Goal: Information Seeking & Learning: Learn about a topic

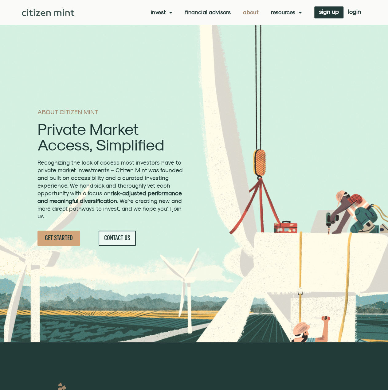
click at [202, 16] on div "Invest investments how it works Financial Advisors About Resources insights all…" at bounding box center [219, 12] width 291 height 12
click at [203, 13] on link "Financial Advisors" at bounding box center [208, 12] width 46 height 6
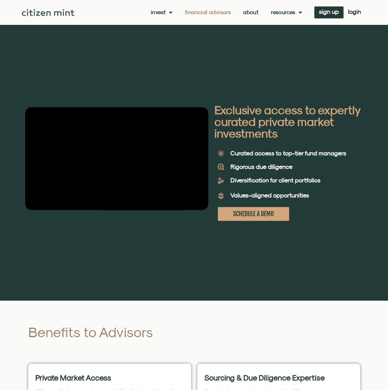
click at [164, 13] on link "Invest" at bounding box center [162, 12] width 22 height 6
click at [165, 19] on link "investments" at bounding box center [171, 22] width 40 height 14
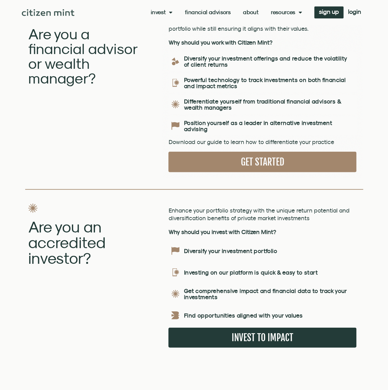
scroll to position [860, 0]
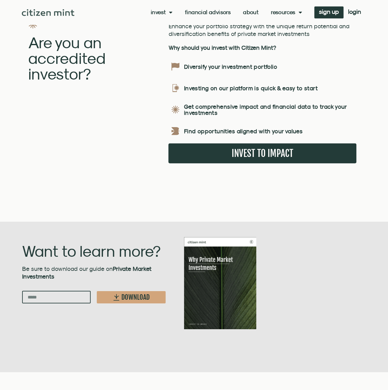
click at [222, 245] on img at bounding box center [220, 283] width 72 height 92
click at [50, 291] on input "Email" at bounding box center [56, 297] width 69 height 13
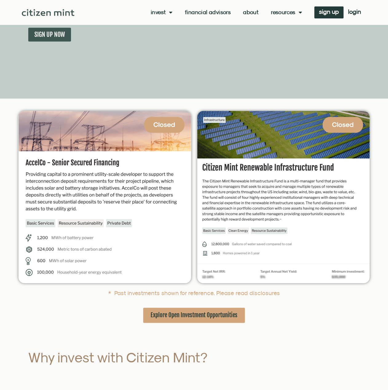
scroll to position [0, 0]
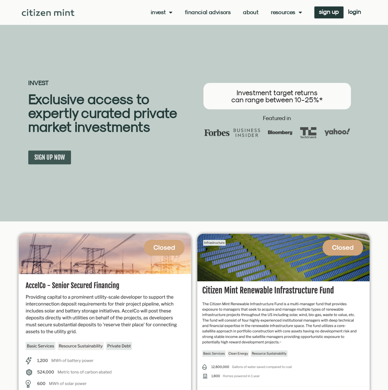
type input "**********"
click at [296, 10] on span "Menu" at bounding box center [298, 12] width 6 height 12
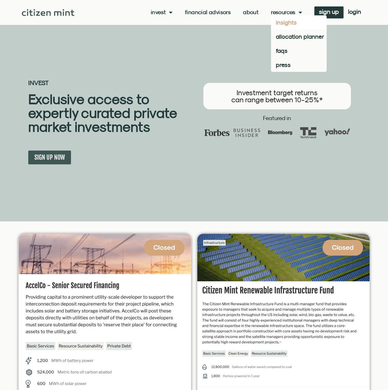
click at [292, 23] on link "insights" at bounding box center [299, 22] width 56 height 14
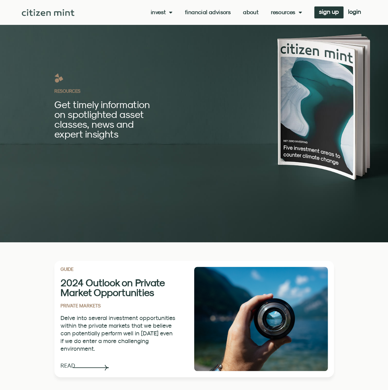
scroll to position [61, 0]
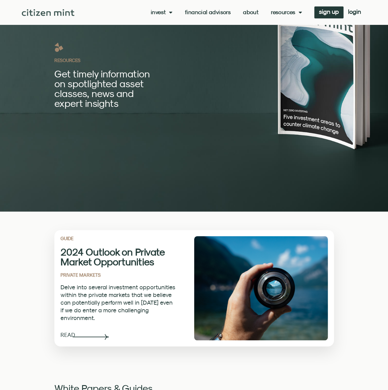
click at [69, 254] on h2 "2024 Outlook on Private Market Opportunities" at bounding box center [117, 257] width 115 height 20
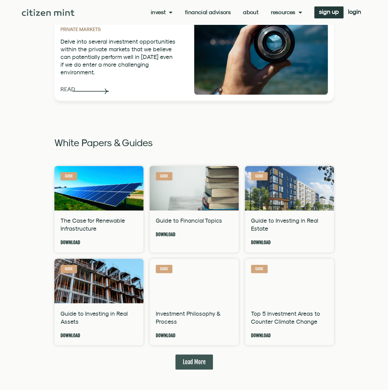
scroll to position [338, 0]
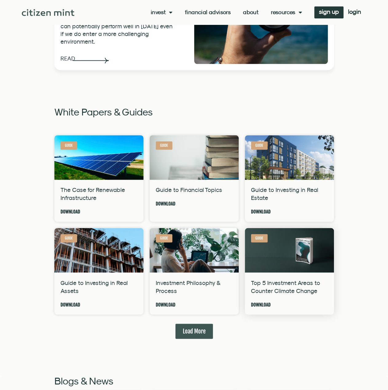
click at [305, 286] on link "Top 5 Investment Areas to Counter Climate Change" at bounding box center [285, 286] width 69 height 15
click at [189, 280] on link "Investment Philosophy & Process" at bounding box center [188, 286] width 64 height 15
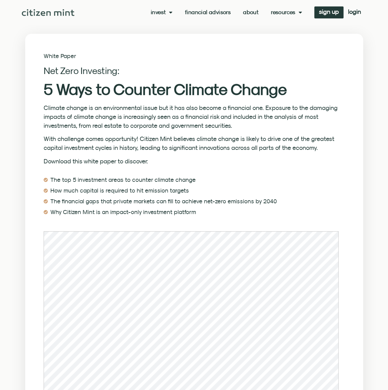
scroll to position [61, 0]
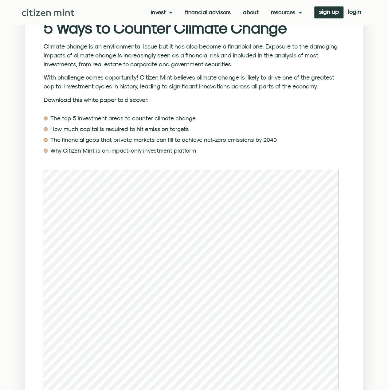
click at [252, 13] on link "About" at bounding box center [251, 12] width 16 height 6
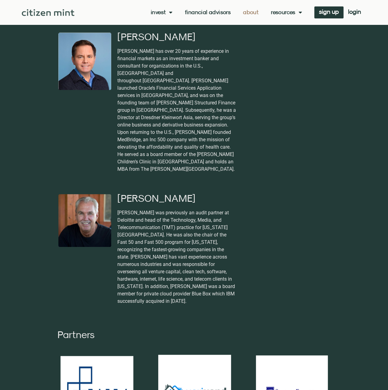
scroll to position [1351, 0]
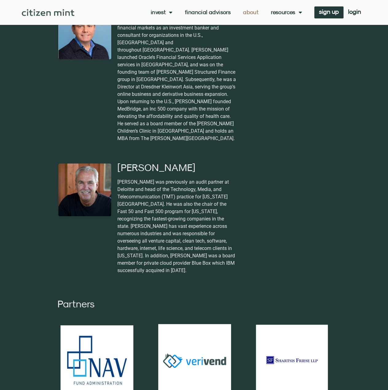
click at [188, 324] on img at bounding box center [194, 360] width 73 height 73
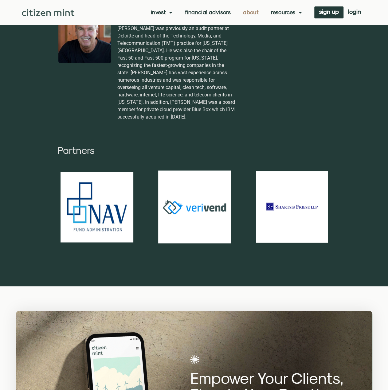
scroll to position [1412, 0]
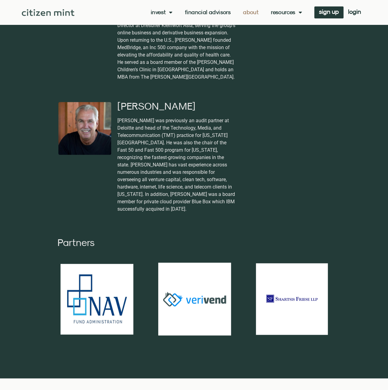
click at [119, 264] on img at bounding box center [96, 299] width 73 height 71
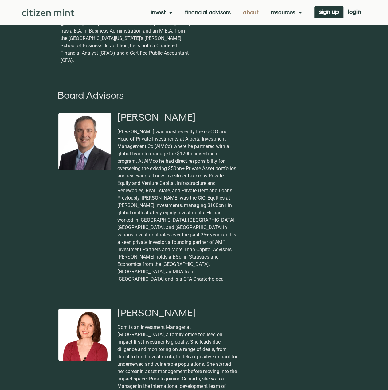
scroll to position [338, 0]
